Goal: Transaction & Acquisition: Purchase product/service

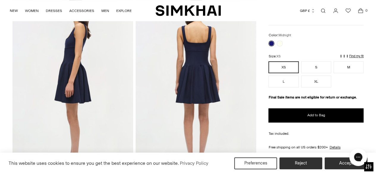
scroll to position [227, 0]
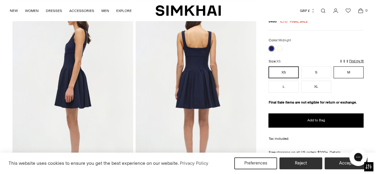
click at [350, 68] on button "M" at bounding box center [349, 72] width 30 height 12
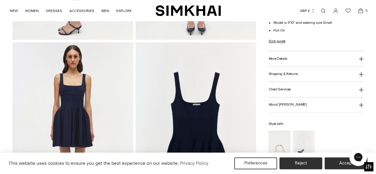
scroll to position [366, 0]
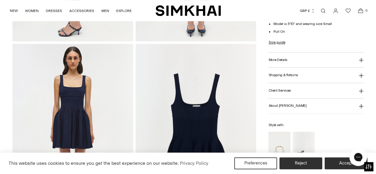
click at [364, 74] on icon at bounding box center [361, 75] width 5 height 5
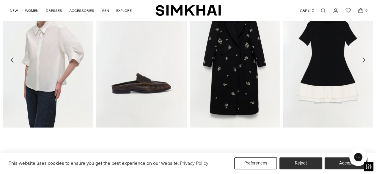
scroll to position [767, 0]
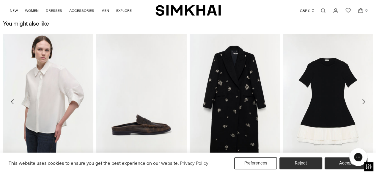
click at [0, 0] on img "Lorin Taffeta Knit Midi Dress" at bounding box center [0, 0] width 0 height 0
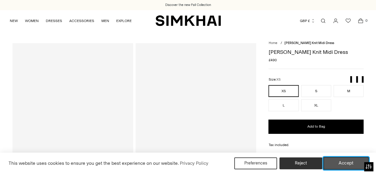
click at [343, 165] on button "Accept" at bounding box center [347, 163] width 46 height 12
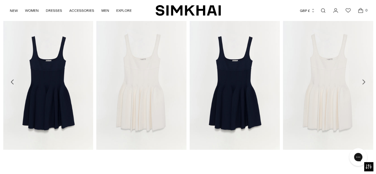
scroll to position [611, 0]
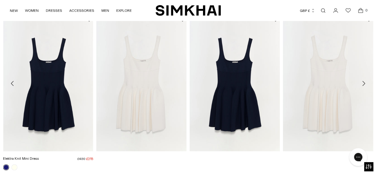
click at [0, 0] on img "Elektra Knit Mini Dress" at bounding box center [0, 0] width 0 height 0
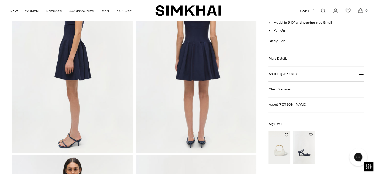
scroll to position [264, 0]
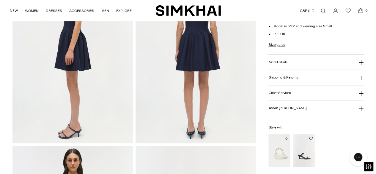
click at [356, 74] on button "Shipping & Returns" at bounding box center [316, 77] width 95 height 15
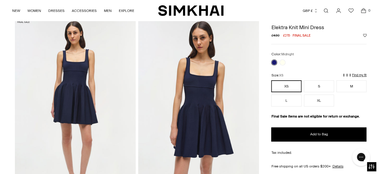
scroll to position [27, 0]
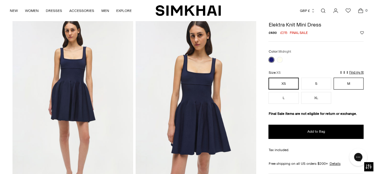
click at [341, 80] on button "M" at bounding box center [349, 84] width 30 height 12
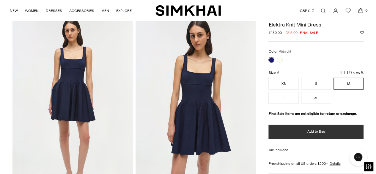
click at [305, 130] on button "Add to Bag" at bounding box center [316, 132] width 95 height 14
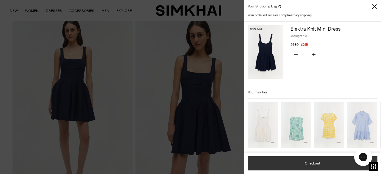
click at [305, 164] on button "Checkout" at bounding box center [312, 163] width 130 height 14
